Goal: Task Accomplishment & Management: Complete application form

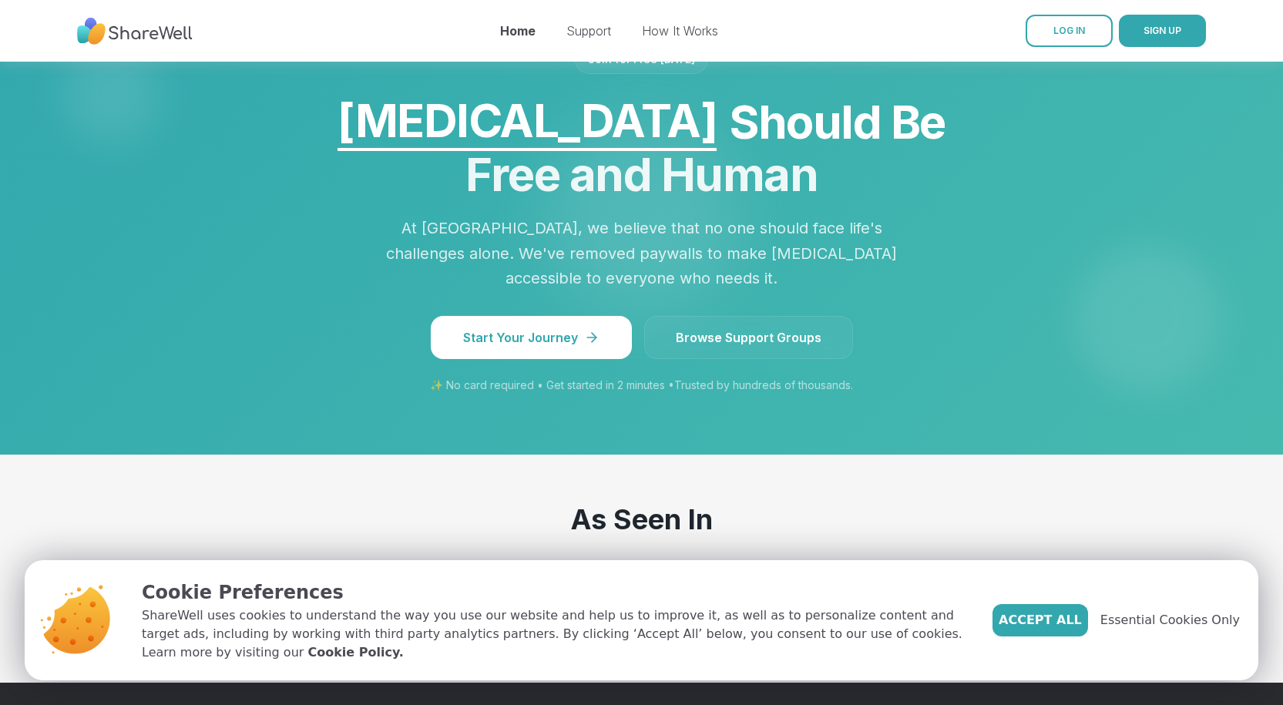
scroll to position [1591, 0]
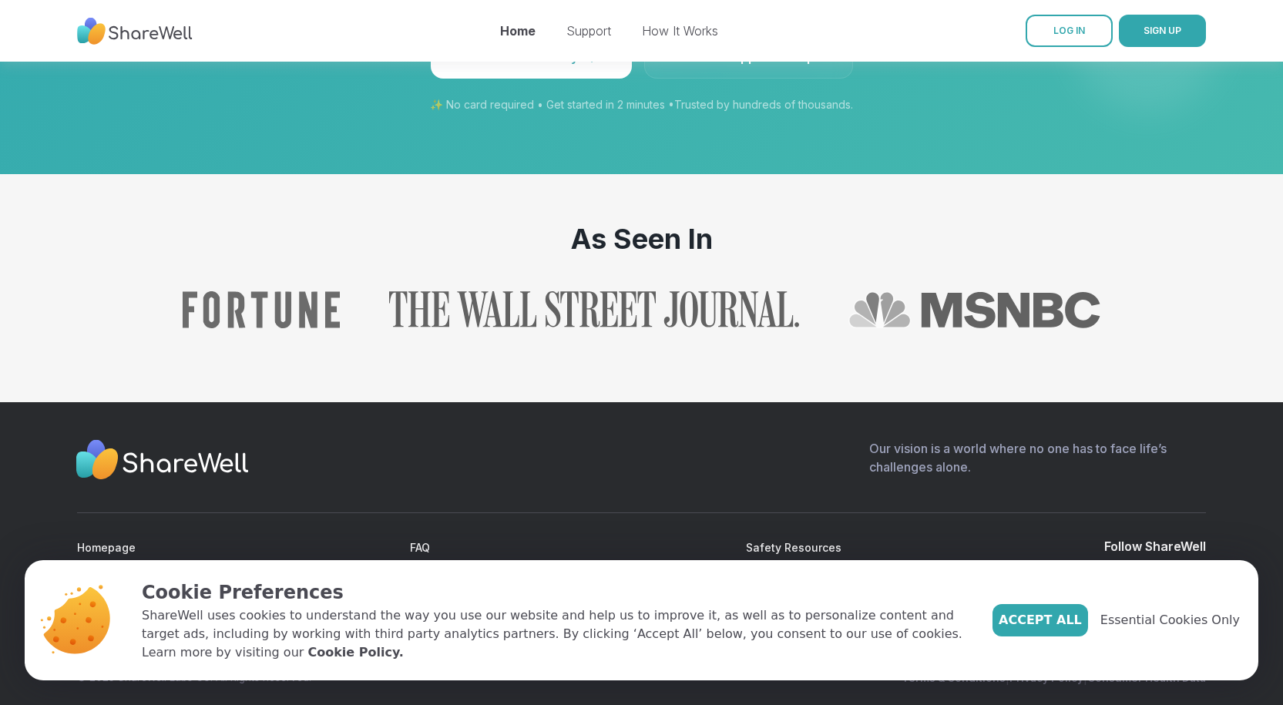
click at [658, 450] on div "Our vision is a world where no one has to face life’s challenges alone." at bounding box center [641, 463] width 1129 height 49
click at [1082, 630] on span "Accept All" at bounding box center [1040, 620] width 83 height 18
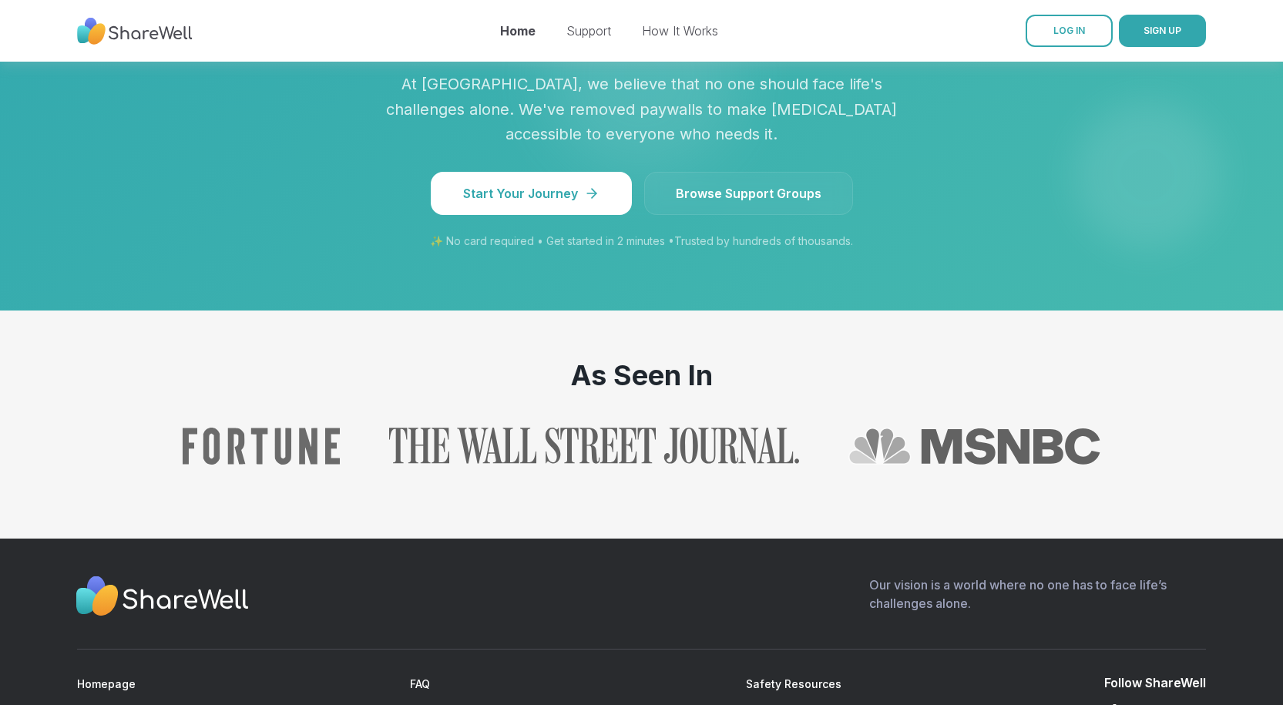
scroll to position [1437, 0]
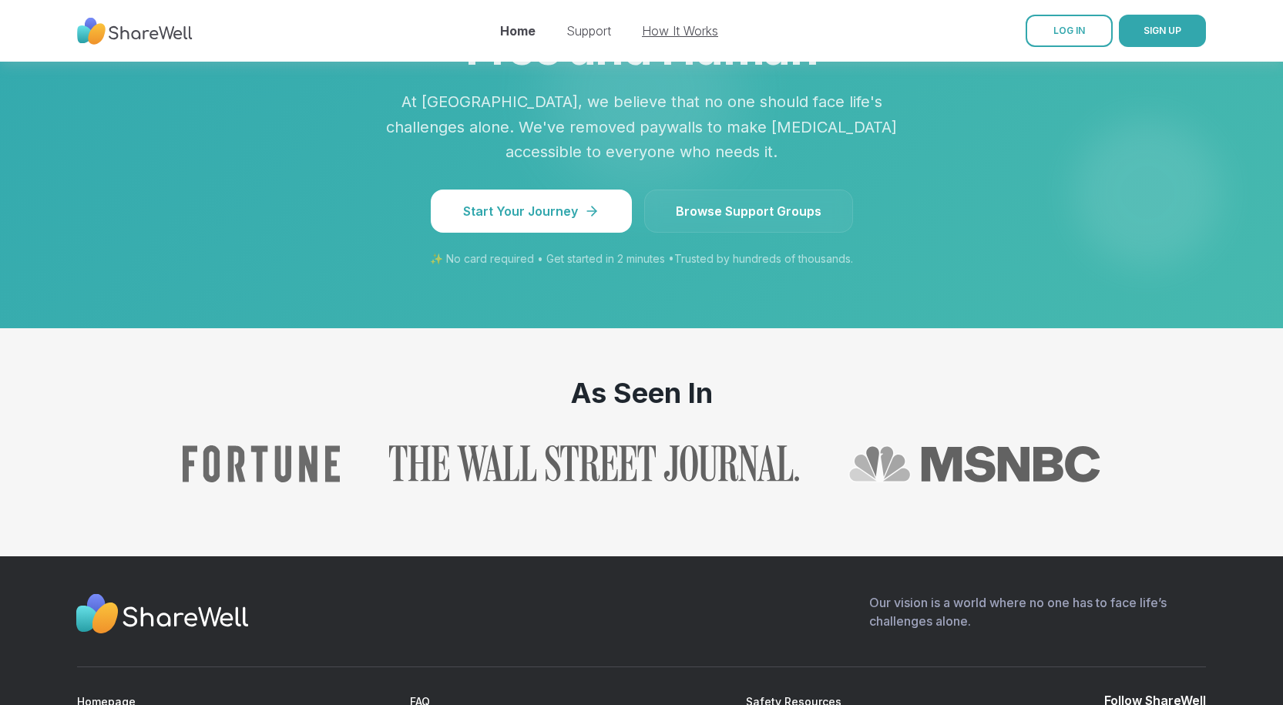
click at [677, 37] on link "How It Works" at bounding box center [680, 30] width 76 height 15
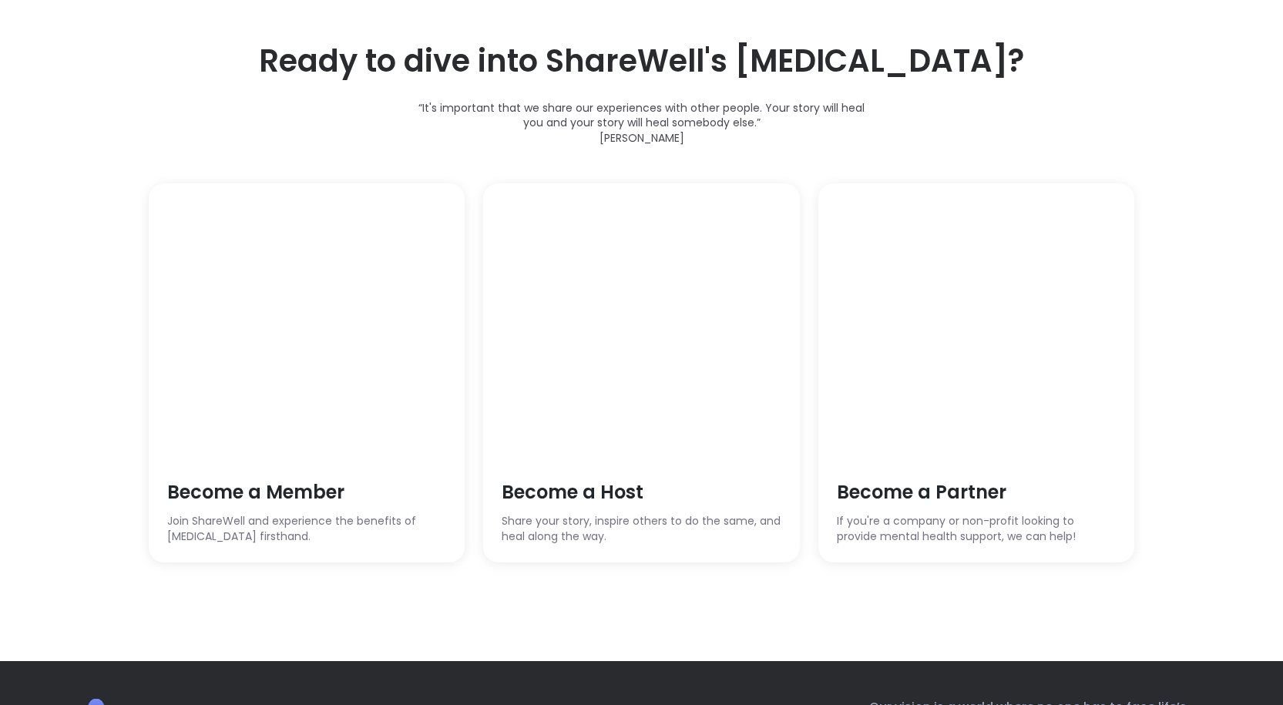
scroll to position [4458, 0]
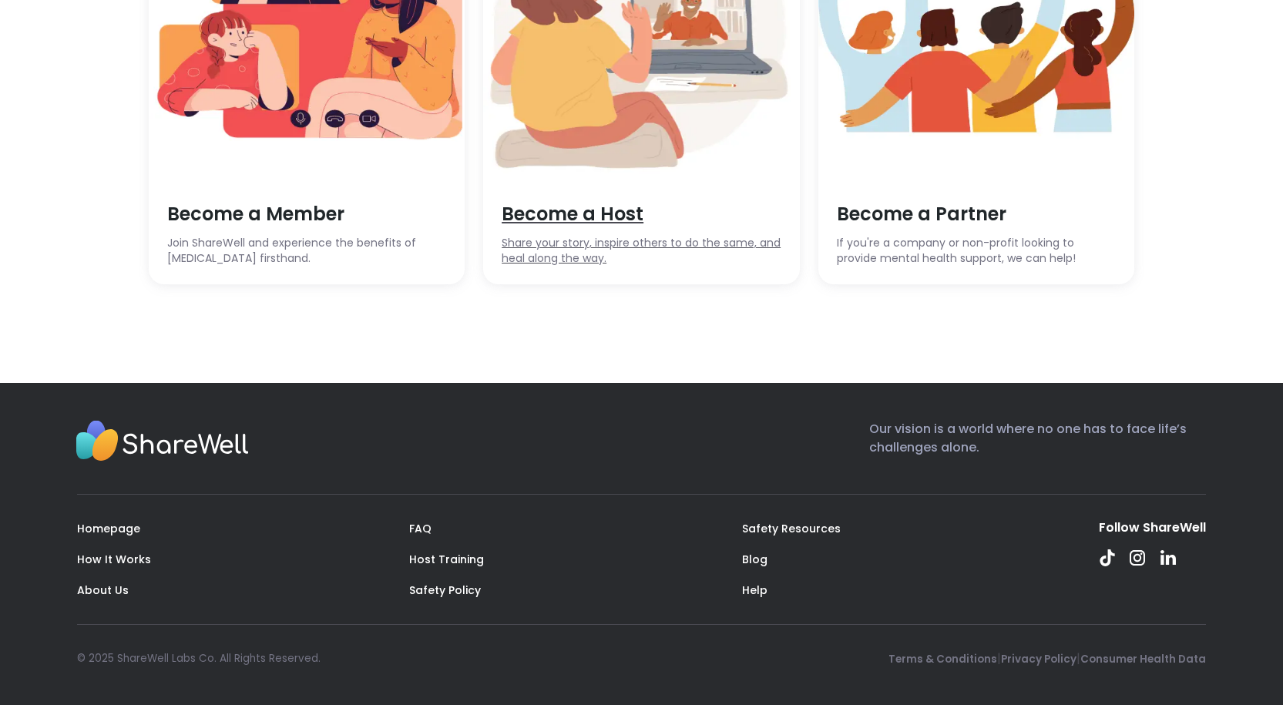
click at [526, 214] on span "Become a Host" at bounding box center [642, 214] width 280 height 26
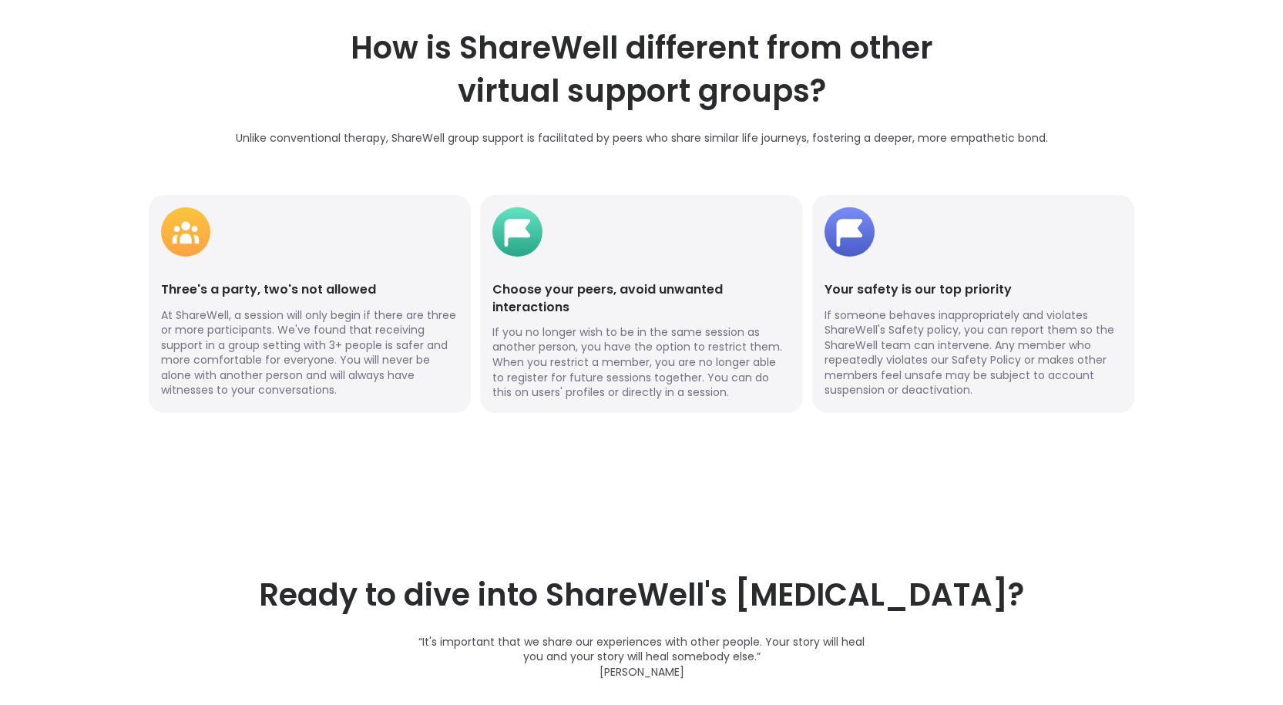
scroll to position [3456, 0]
